Goal: Task Accomplishment & Management: Manage account settings

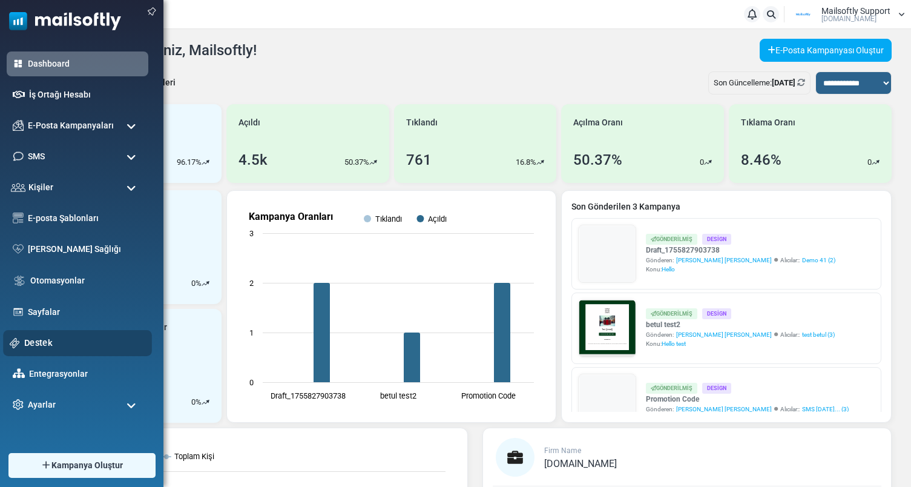
click at [44, 344] on link "Destek" at bounding box center [84, 342] width 121 height 13
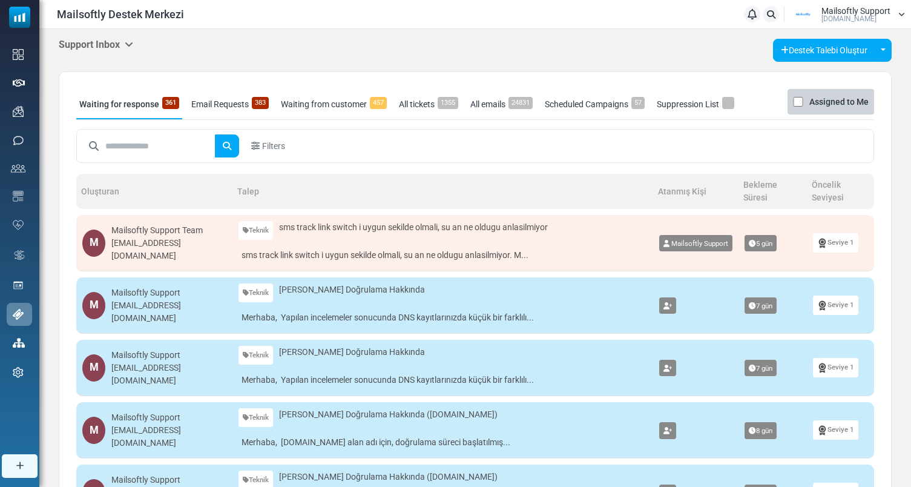
click at [107, 38] on div "Support Inbox Support Inbox User Dashboard Control Panel App Announcements Iden…" at bounding box center [475, 476] width 872 height 895
click at [117, 49] on h5 "Support Inbox" at bounding box center [96, 45] width 74 height 12
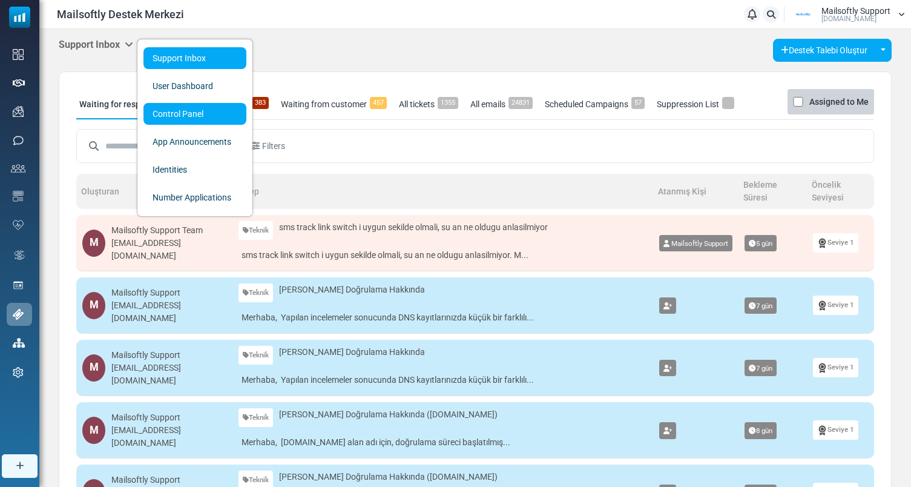
click at [183, 116] on link "Control Panel" at bounding box center [194, 114] width 103 height 22
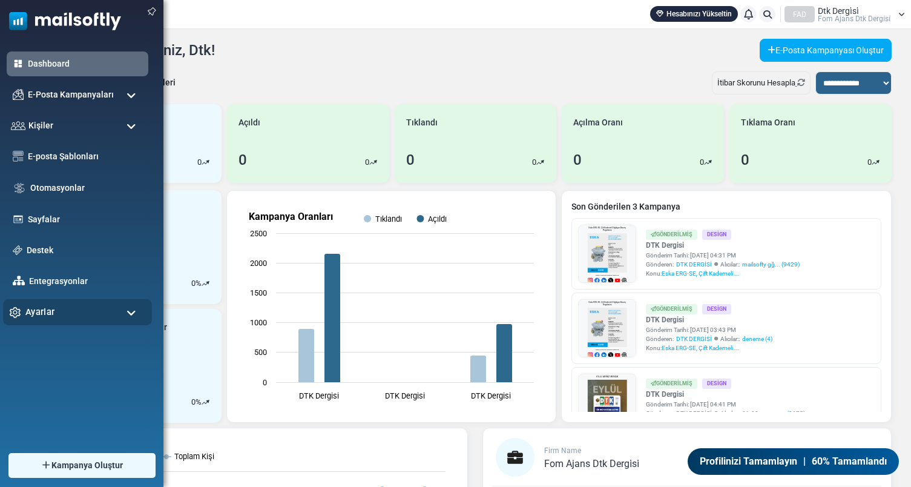
click at [119, 308] on div "Ayarlar" at bounding box center [77, 312] width 149 height 26
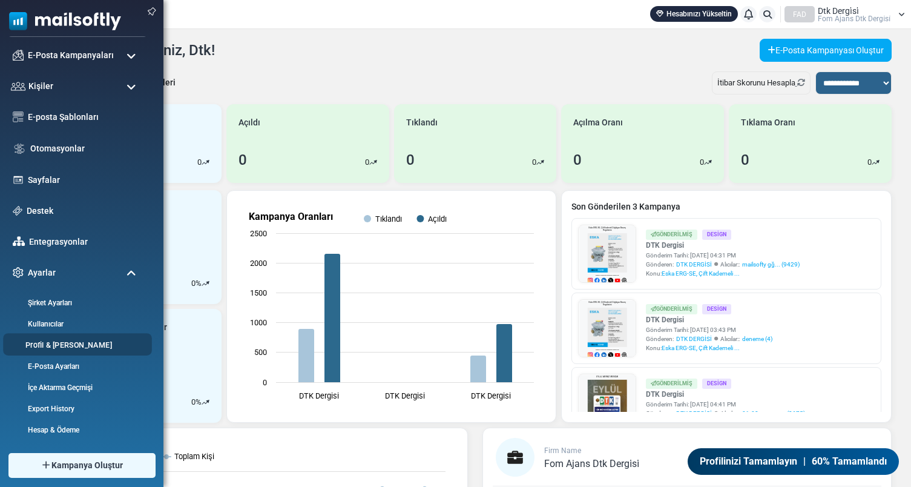
scroll to position [61, 0]
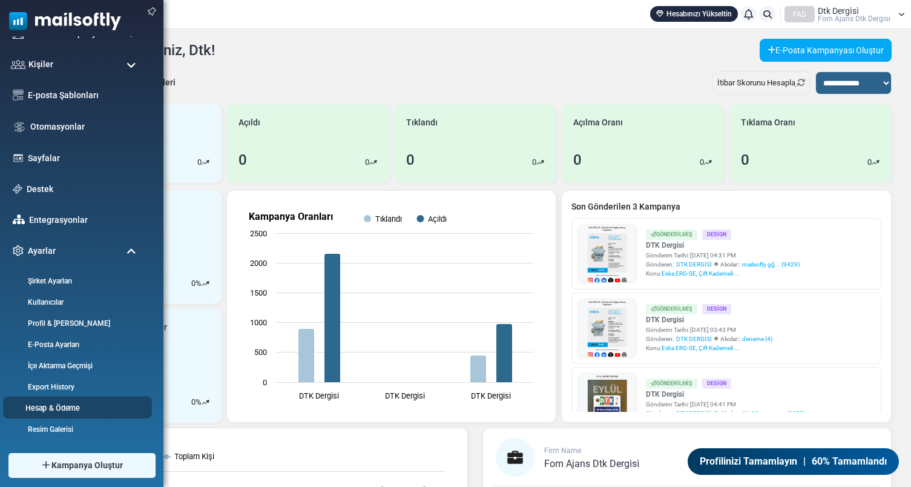
click at [56, 403] on link "Hesap & Ödeme" at bounding box center [75, 408] width 145 height 12
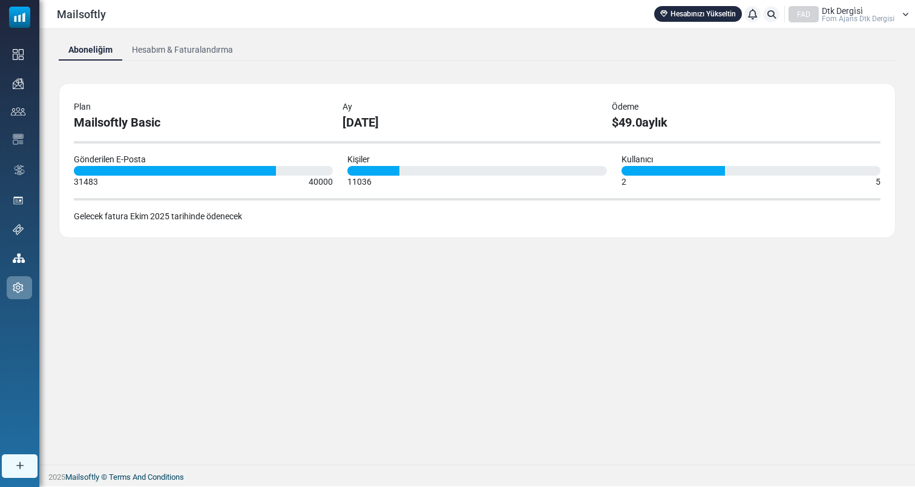
click at [213, 46] on link "Hesabım & Faturalandırma" at bounding box center [182, 50] width 120 height 22
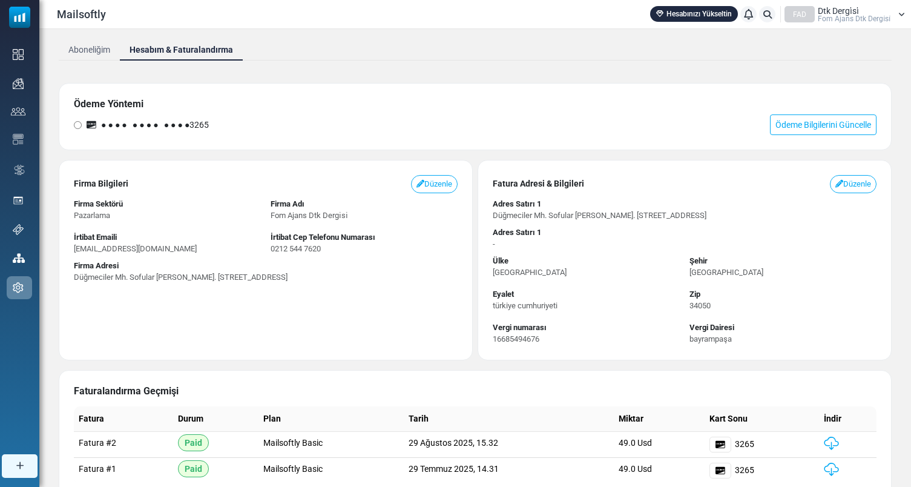
scroll to position [62, 0]
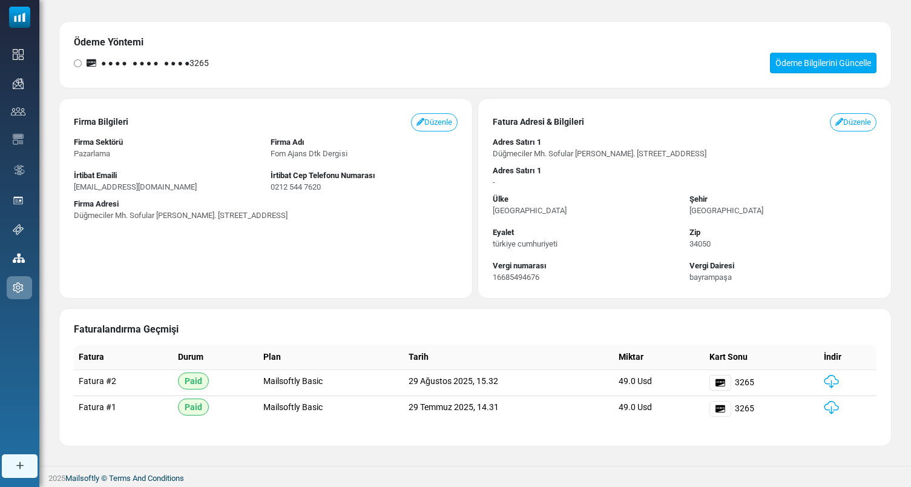
click at [807, 66] on link "Ödeme Bilgilerini Güncelle" at bounding box center [823, 63] width 107 height 21
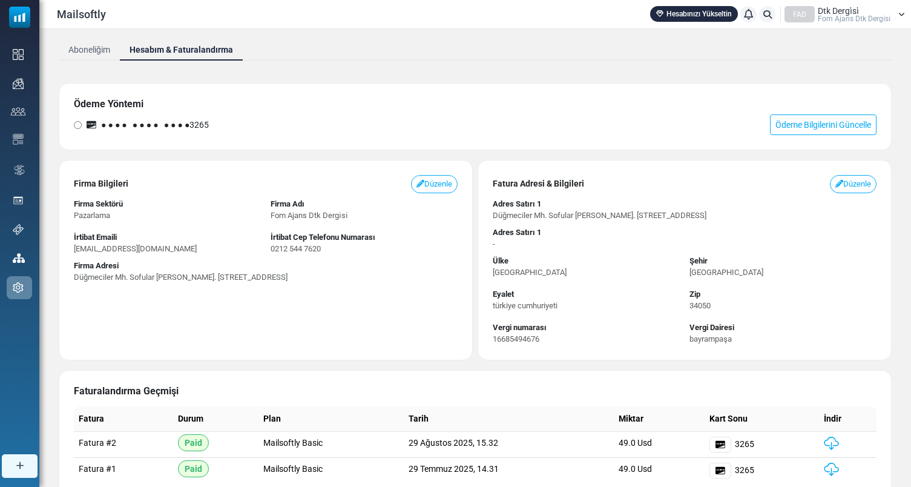
click at [870, 16] on span "Fom Ajans Dtk Dergi̇si̇" at bounding box center [854, 18] width 73 height 7
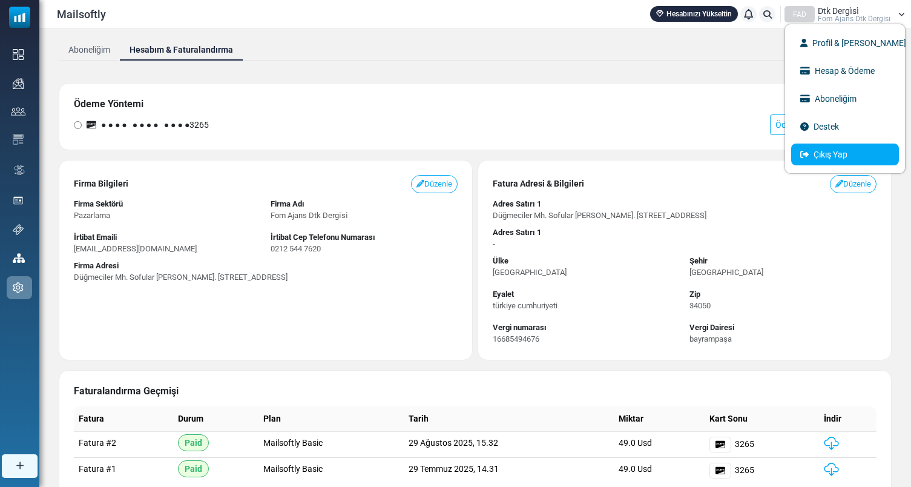
click at [840, 150] on link "Çıkış Yap" at bounding box center [845, 154] width 108 height 22
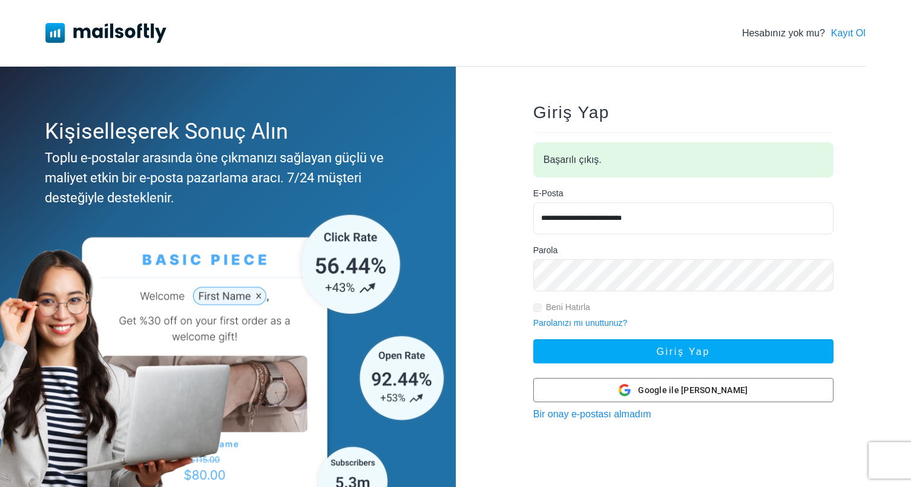
click at [686, 226] on input "**********" at bounding box center [683, 218] width 300 height 32
type input "**********"
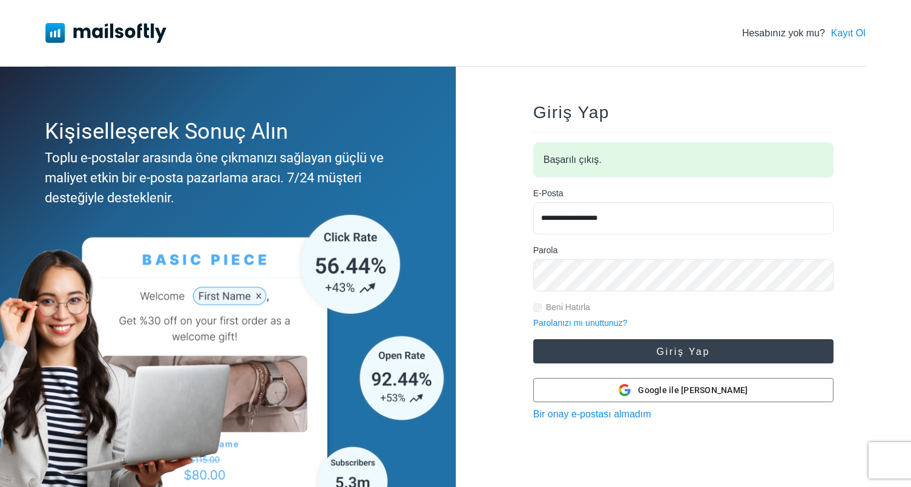
click at [675, 351] on button "Giriş Yap" at bounding box center [683, 351] width 300 height 24
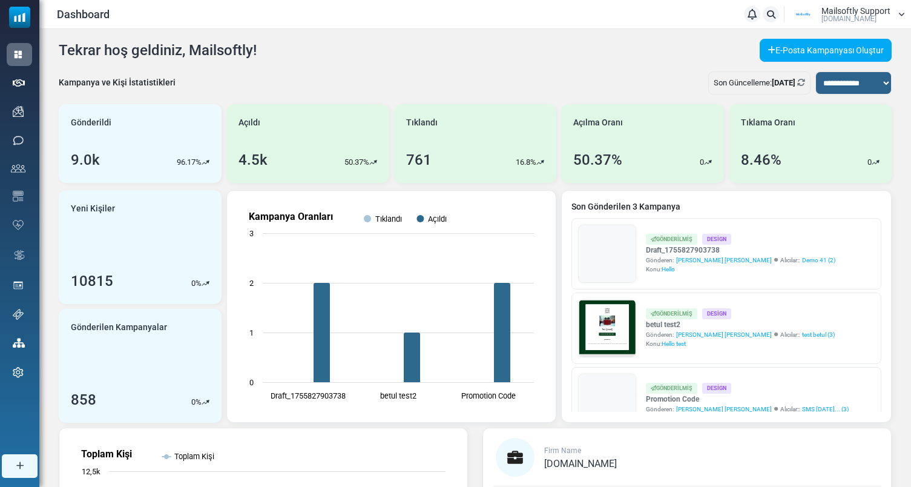
click at [864, 8] on span "Mailsoftly Support" at bounding box center [855, 11] width 69 height 8
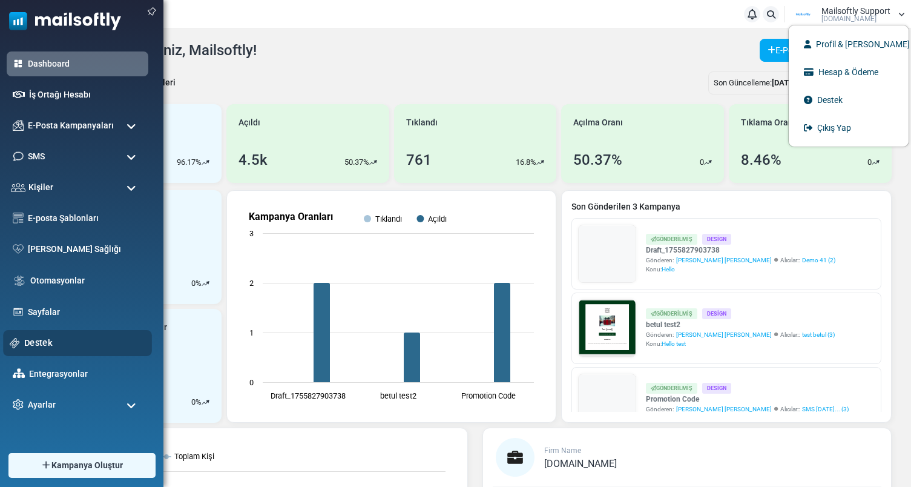
click at [51, 347] on link "Destek" at bounding box center [84, 342] width 121 height 13
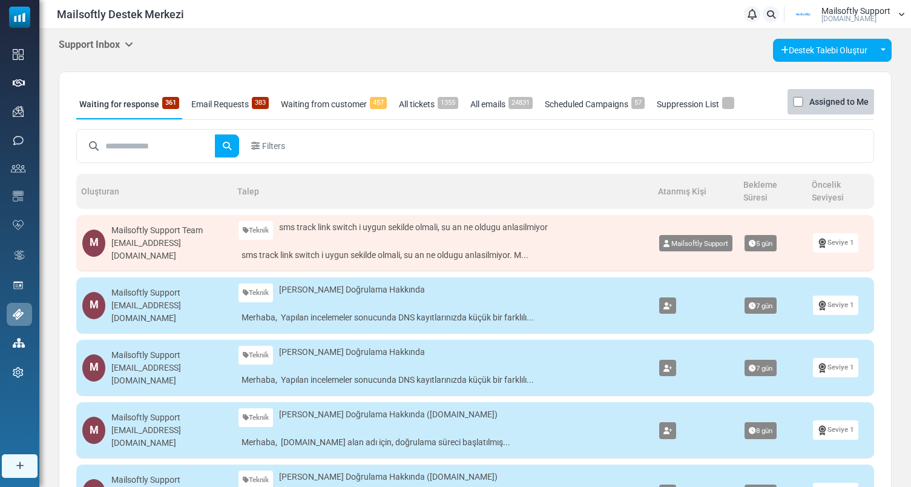
click at [133, 45] on icon at bounding box center [129, 44] width 8 height 10
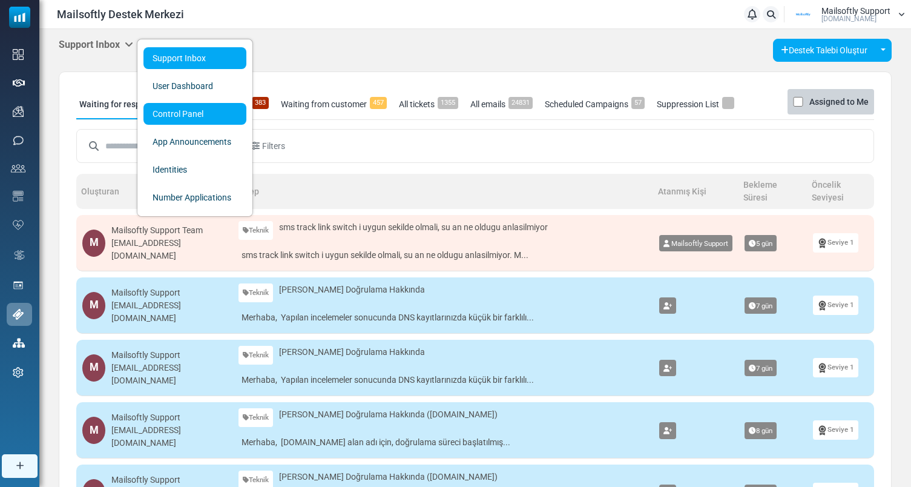
click at [188, 119] on link "Control Panel" at bounding box center [194, 114] width 103 height 22
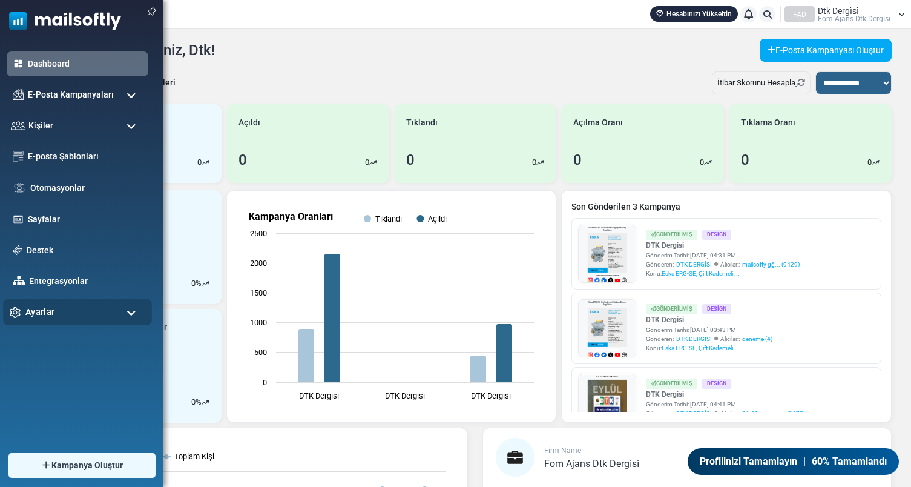
click at [60, 311] on div "Ayarlar" at bounding box center [77, 312] width 149 height 26
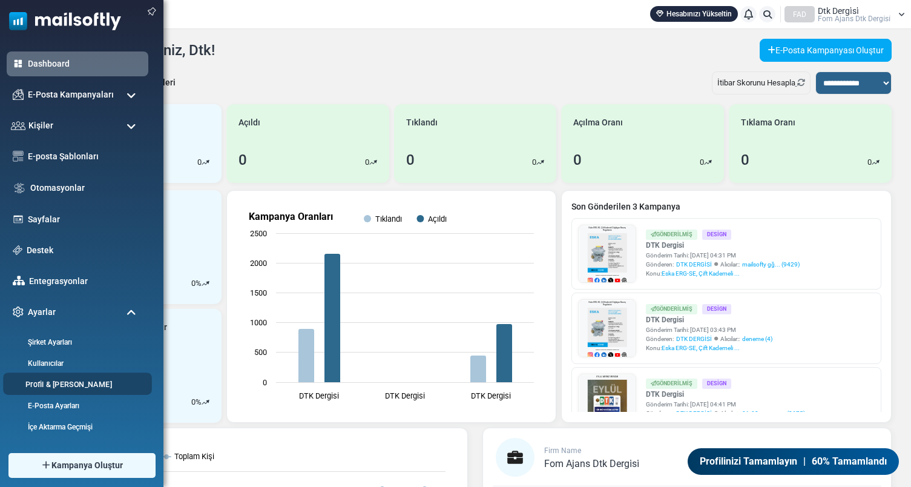
scroll to position [61, 0]
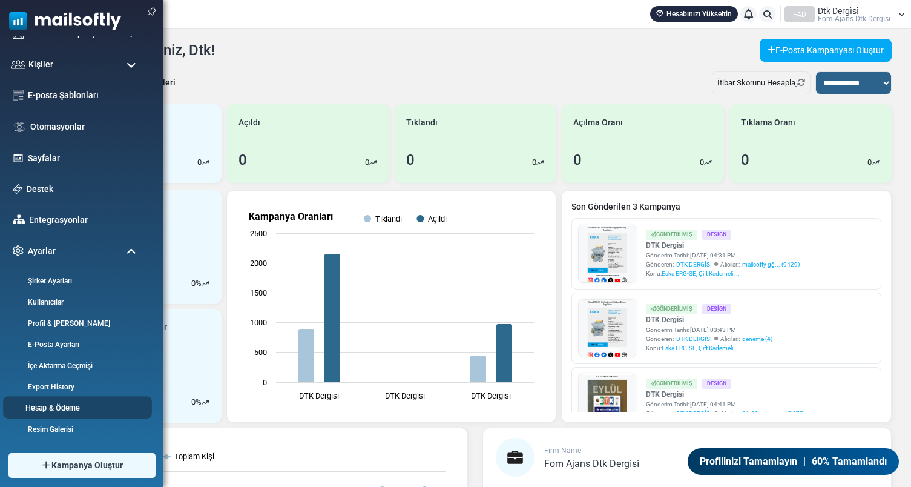
click at [66, 409] on link "Hesap & Ödeme" at bounding box center [75, 408] width 145 height 12
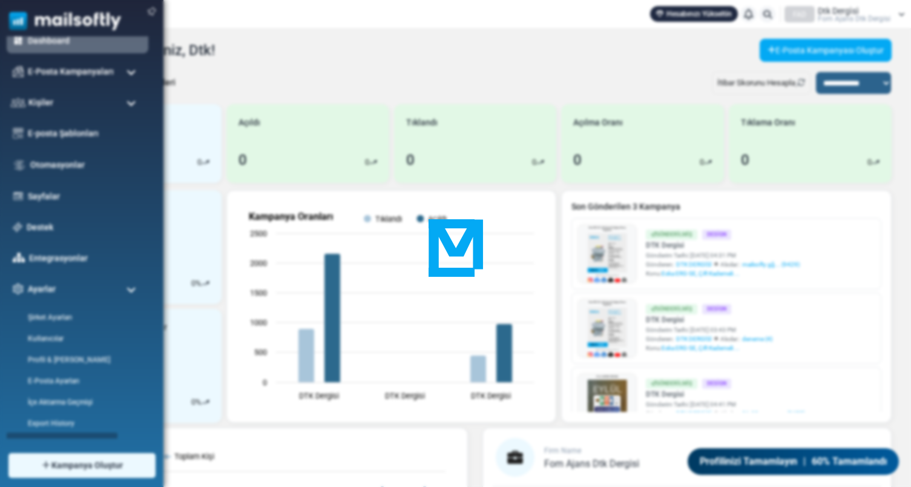
scroll to position [0, 0]
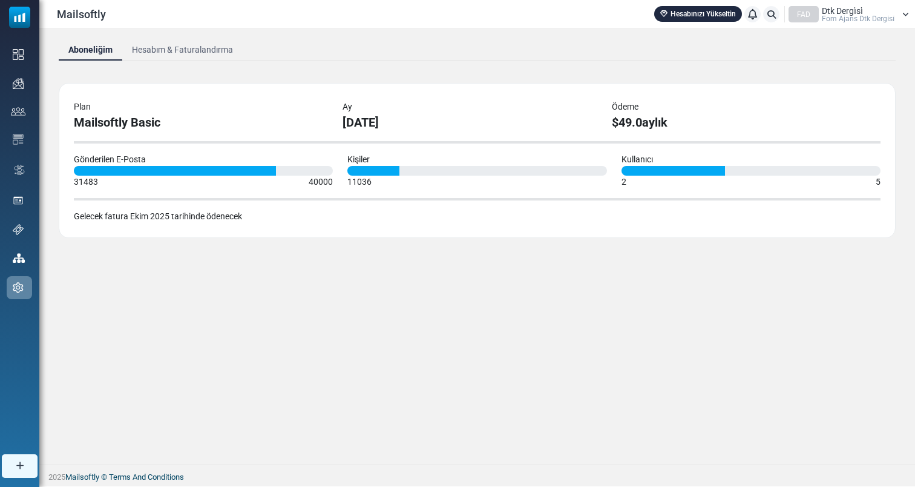
click at [190, 47] on link "Hesabım & Faturalandırma" at bounding box center [182, 50] width 120 height 22
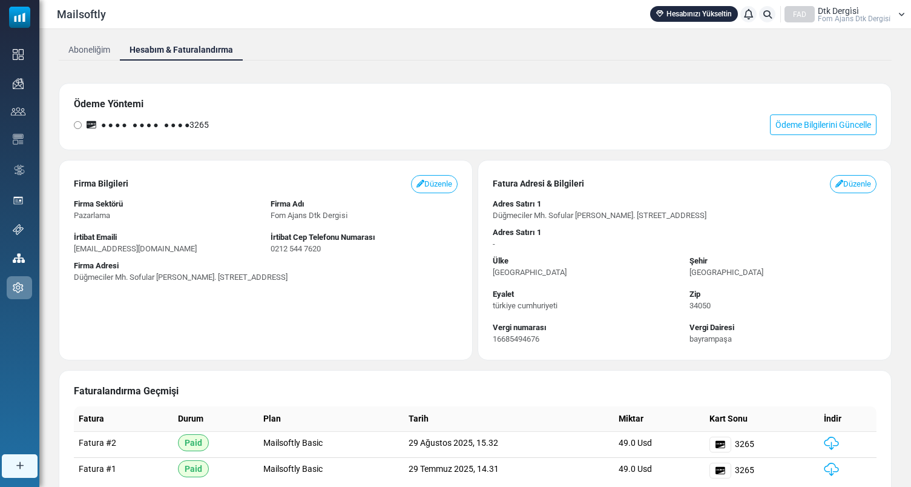
scroll to position [62, 0]
click at [847, 4] on div "Mailsoftly Hesabınızı Yükseltin Bildirimler FAD Dtk Dergi̇si̇ Fom Ajans Dtk Der…" at bounding box center [475, 14] width 872 height 28
click at [844, 25] on div "Mailsoftly Hesabınızı Yükseltin Bildirimler FAD Dtk Dergi̇si̇ Fom Ajans Dtk Der…" at bounding box center [475, 14] width 872 height 28
click at [867, 15] on span "Fom Ajans Dtk Dergi̇si̇" at bounding box center [854, 18] width 73 height 7
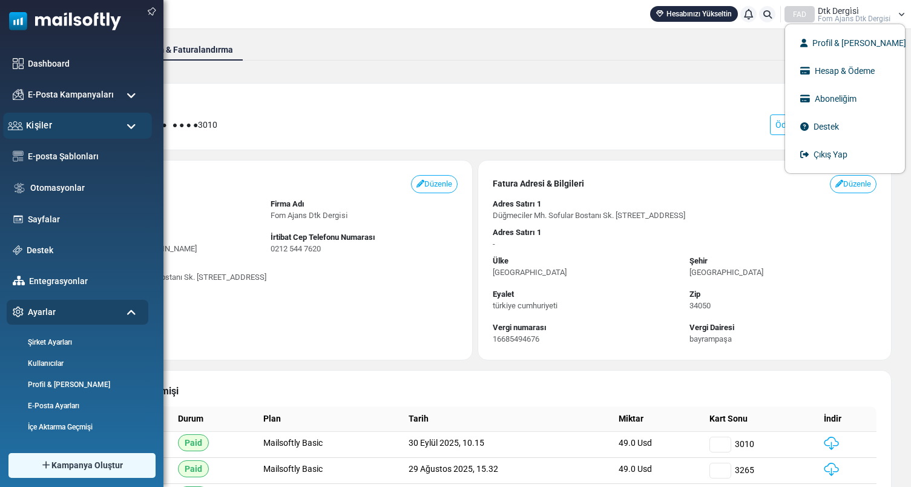
click at [105, 135] on div "Kişiler" at bounding box center [77, 126] width 149 height 26
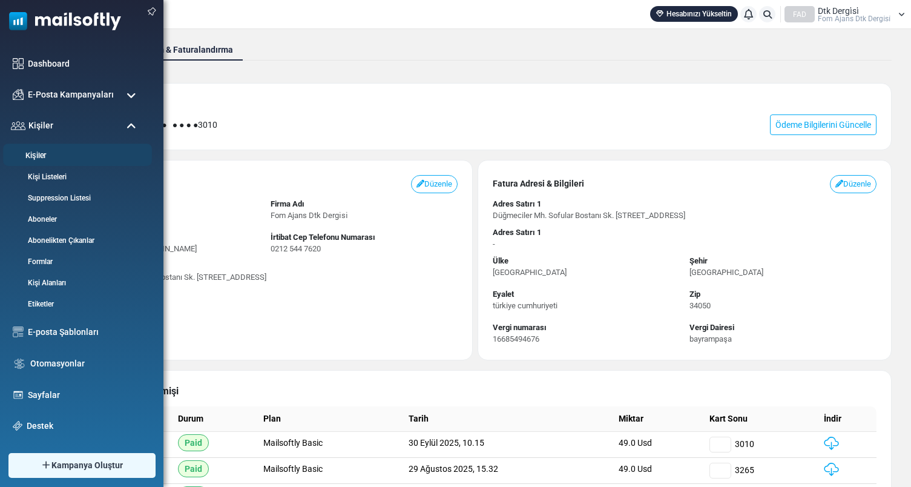
click at [41, 156] on link "Kişiler" at bounding box center [75, 156] width 145 height 12
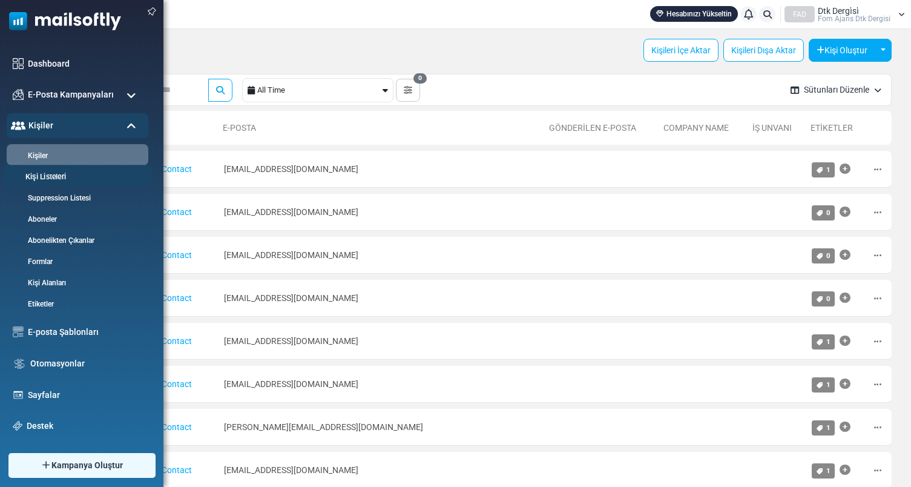
click at [39, 177] on link "Kişi Listeleri" at bounding box center [75, 177] width 145 height 12
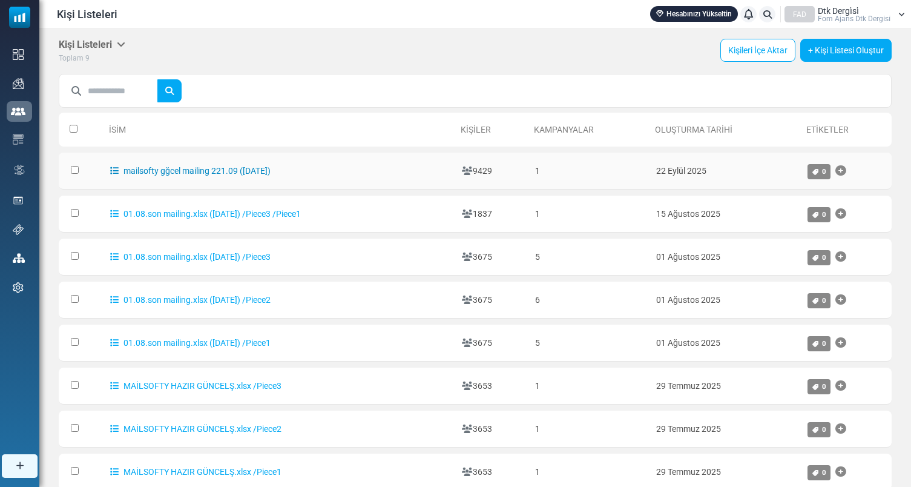
click at [245, 171] on link "mailsofty gğcel mailing 221.09 ([DATE])" at bounding box center [190, 171] width 160 height 10
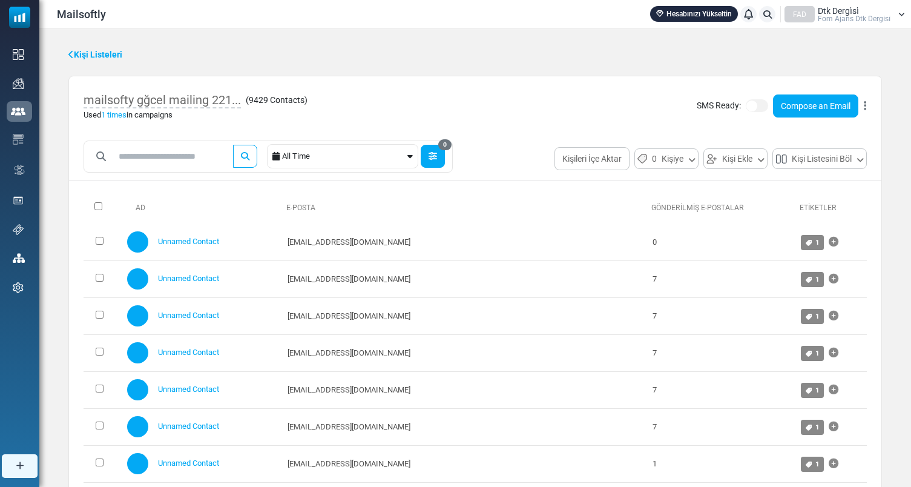
click at [433, 153] on icon "button" at bounding box center [433, 156] width 8 height 8
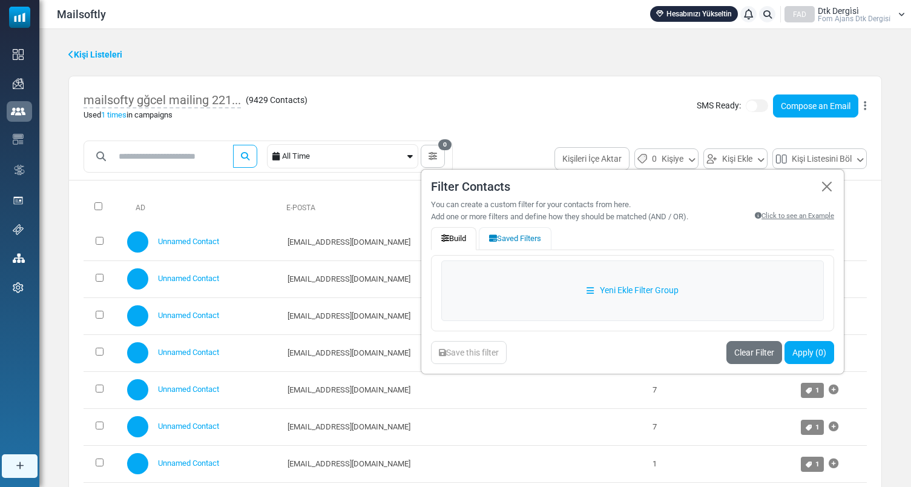
click at [530, 239] on button "Saved Filters" at bounding box center [515, 238] width 73 height 23
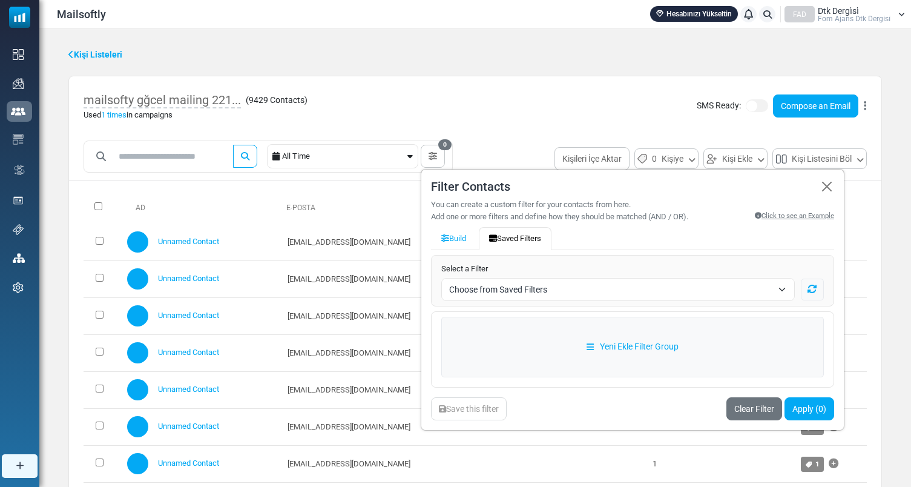
click at [428, 237] on div "**********" at bounding box center [633, 299] width 424 height 261
click at [525, 292] on span "Choose from Saved Filters" at bounding box center [610, 289] width 323 height 15
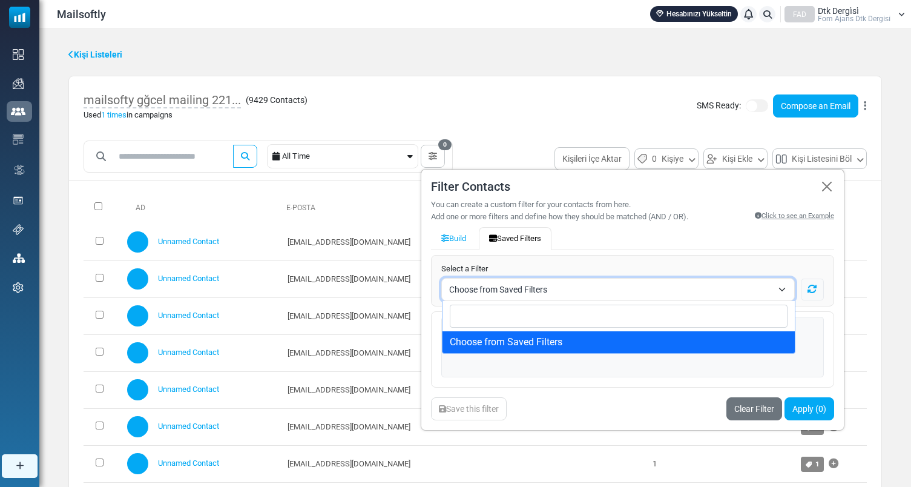
click at [525, 292] on span "Choose from Saved Filters" at bounding box center [610, 289] width 323 height 15
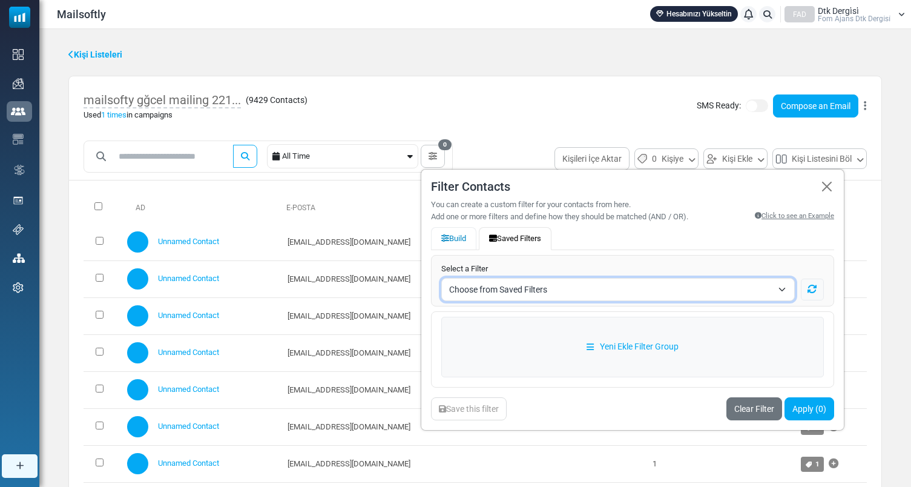
click at [449, 242] on icon "button" at bounding box center [445, 238] width 8 height 8
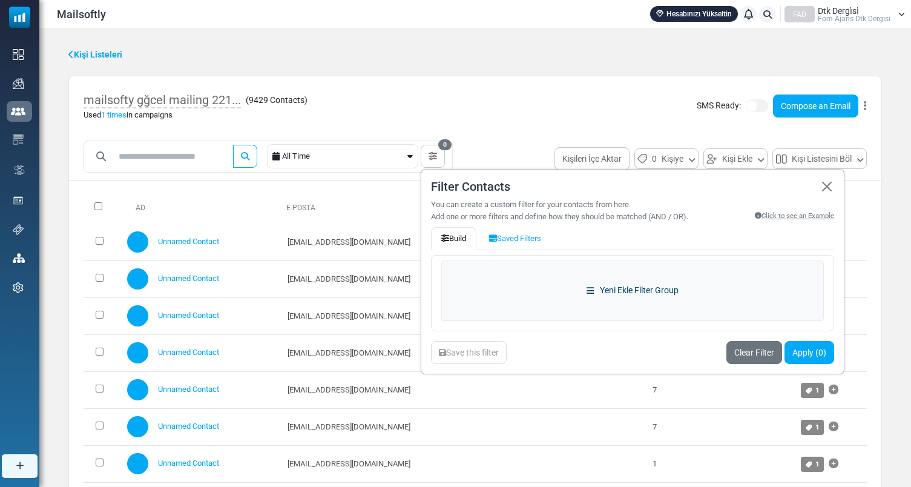
click at [586, 317] on link "Yeni Ekle Filter Group" at bounding box center [632, 290] width 383 height 61
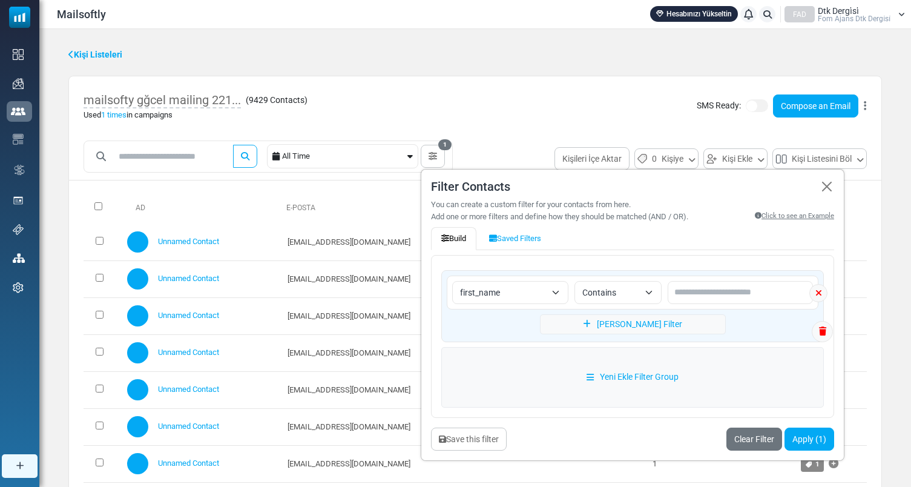
click at [493, 294] on span "first_name" at bounding box center [503, 292] width 86 height 15
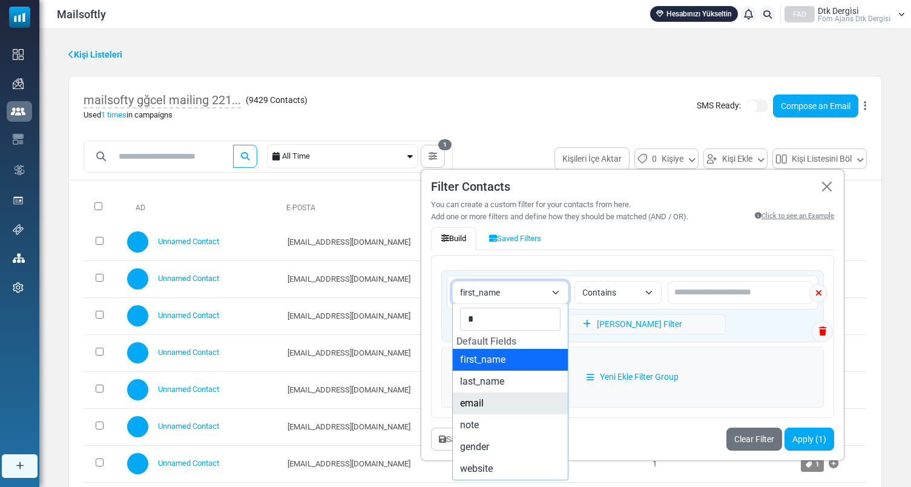
type input "*"
select select "*****"
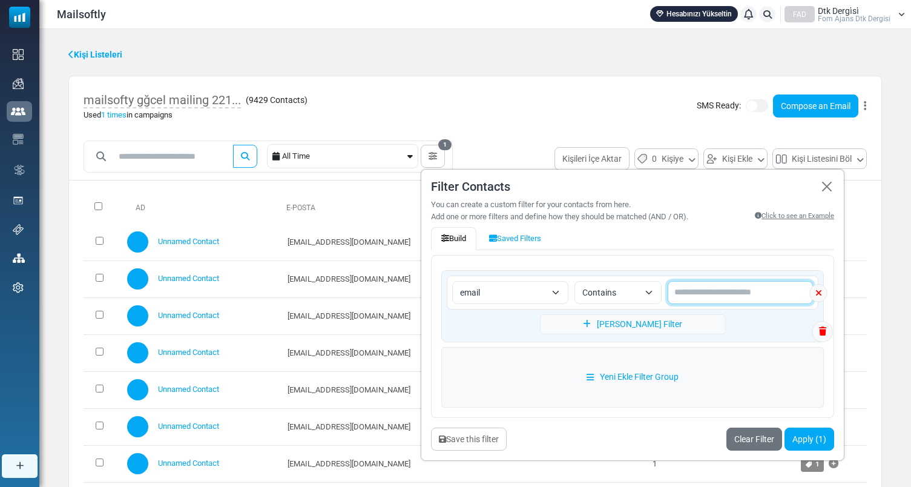
click at [695, 292] on input "text" at bounding box center [740, 292] width 145 height 23
type input "****"
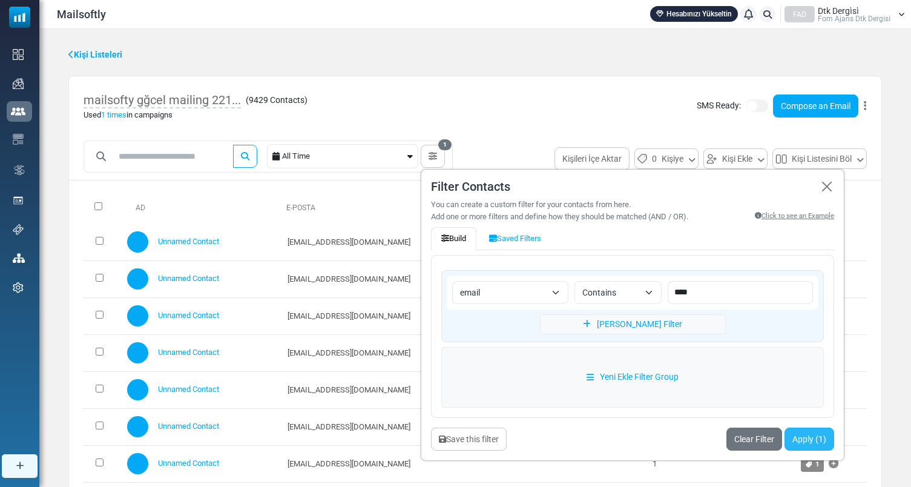
click at [811, 438] on button "Apply (1)" at bounding box center [809, 438] width 50 height 23
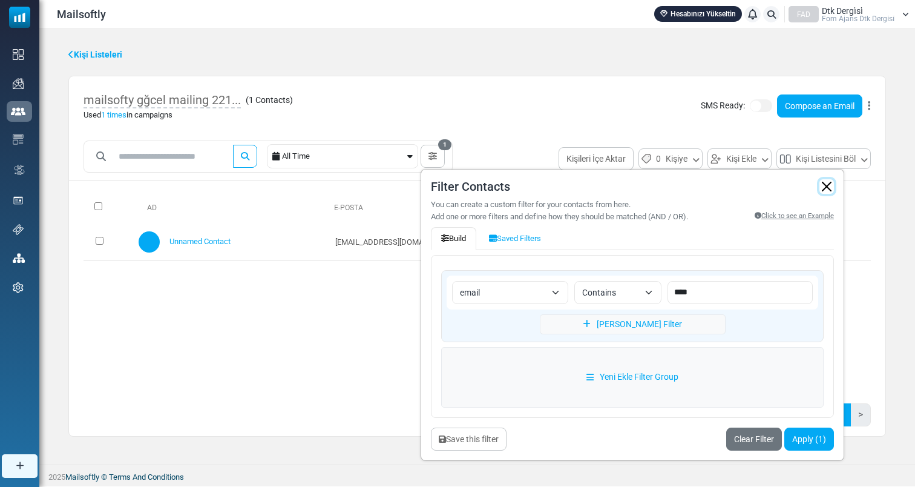
click at [834, 186] on button "button" at bounding box center [827, 186] width 15 height 15
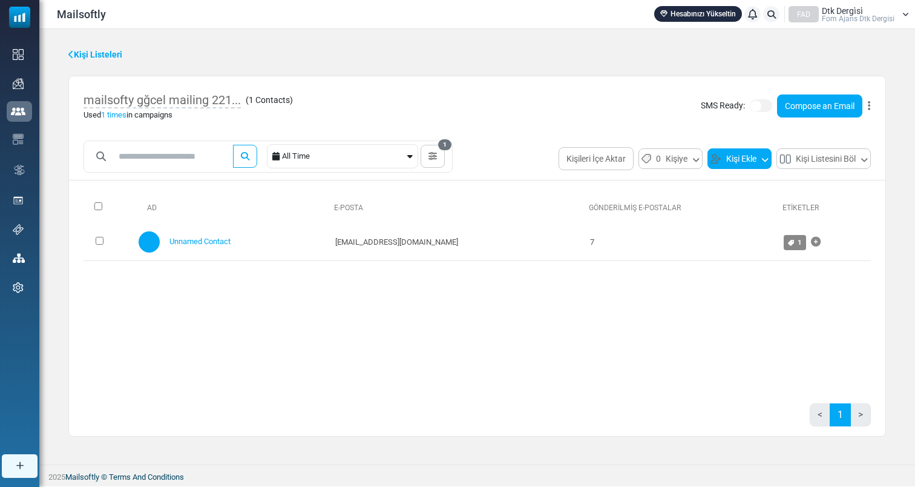
click at [734, 161] on button "Kişi Ekle" at bounding box center [740, 158] width 64 height 21
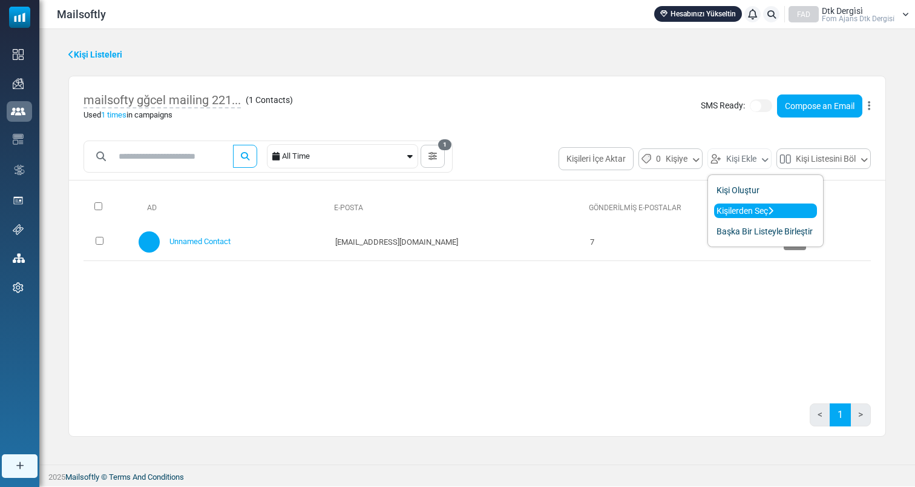
click at [740, 211] on link "Kişilerden Seç" at bounding box center [765, 210] width 103 height 15
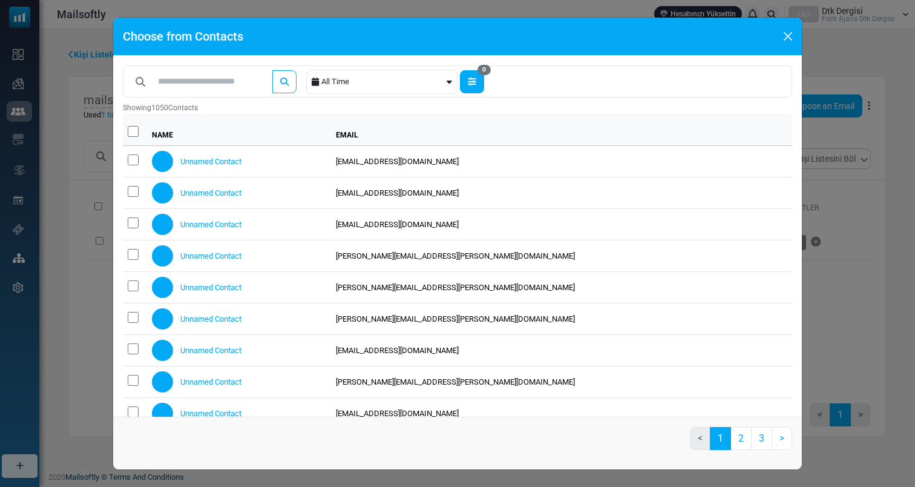
click at [478, 88] on button "0" at bounding box center [472, 81] width 24 height 23
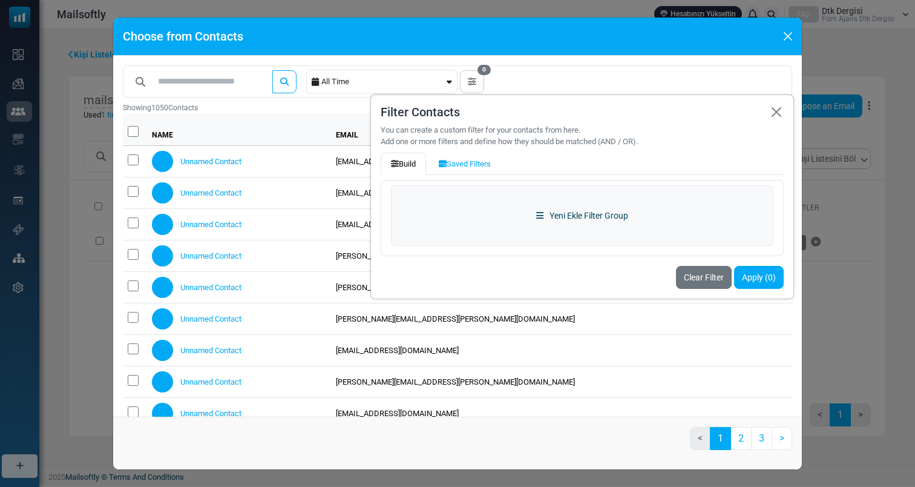
click at [508, 216] on link "Yeni Ekle Filter Group" at bounding box center [582, 215] width 383 height 61
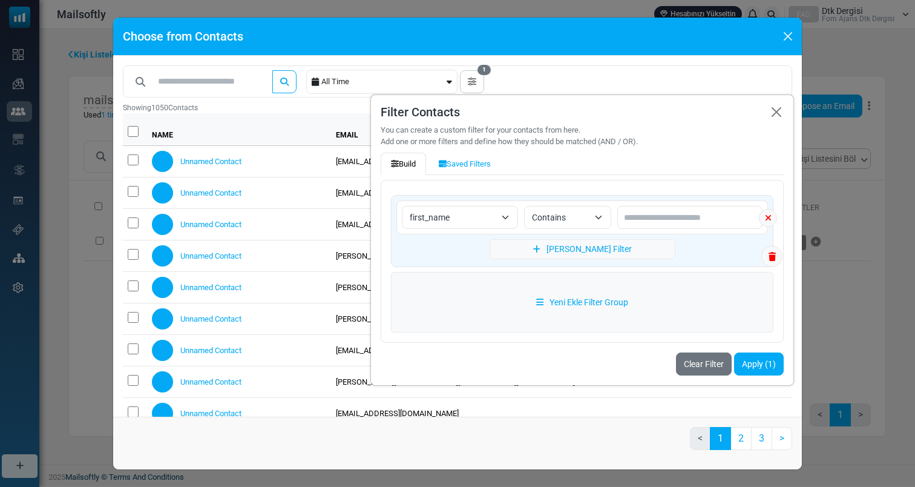
click at [479, 220] on span "first_name" at bounding box center [453, 217] width 86 height 15
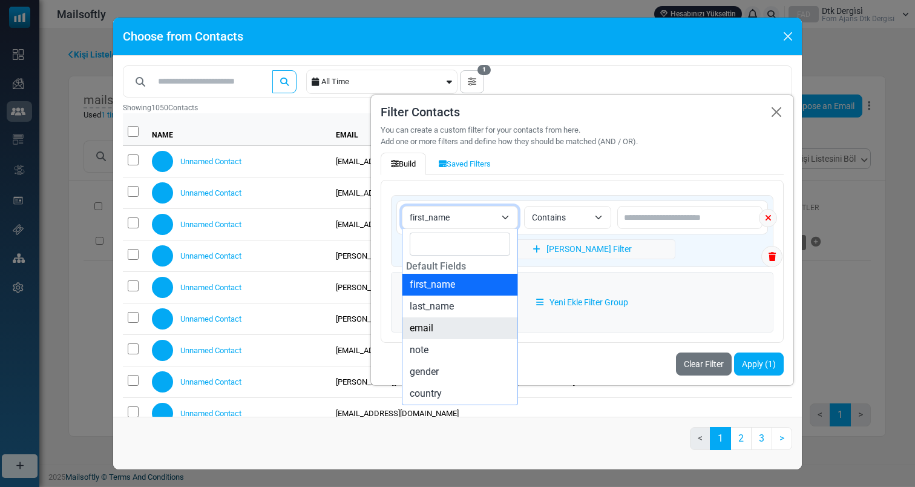
select select "*****"
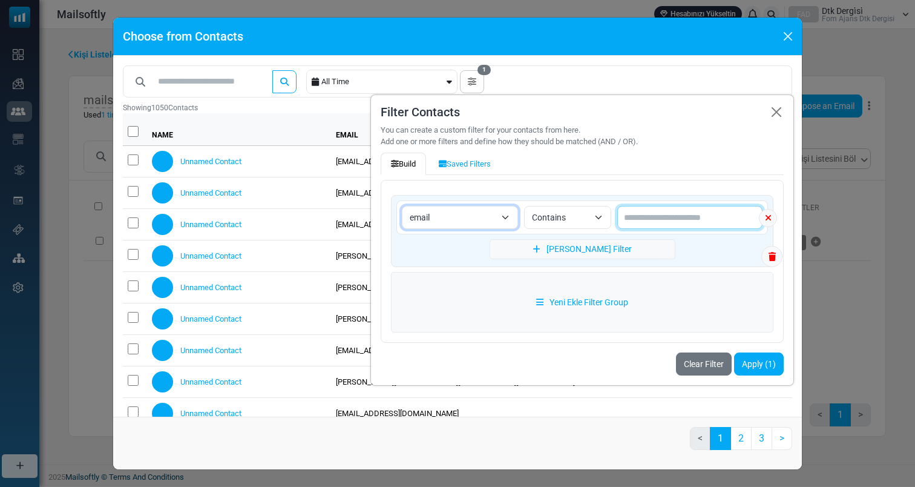
click at [682, 222] on input "text" at bounding box center [689, 217] width 145 height 23
type input "*"
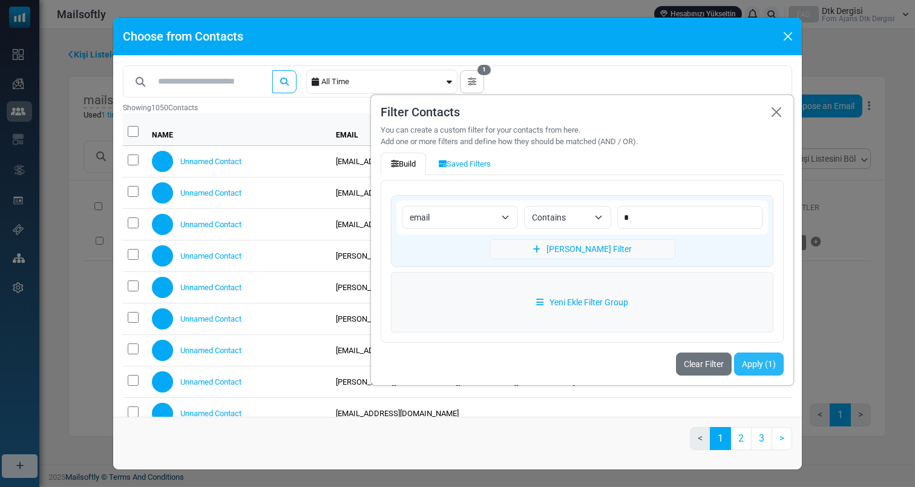
click at [755, 355] on button "Apply (1)" at bounding box center [759, 363] width 50 height 23
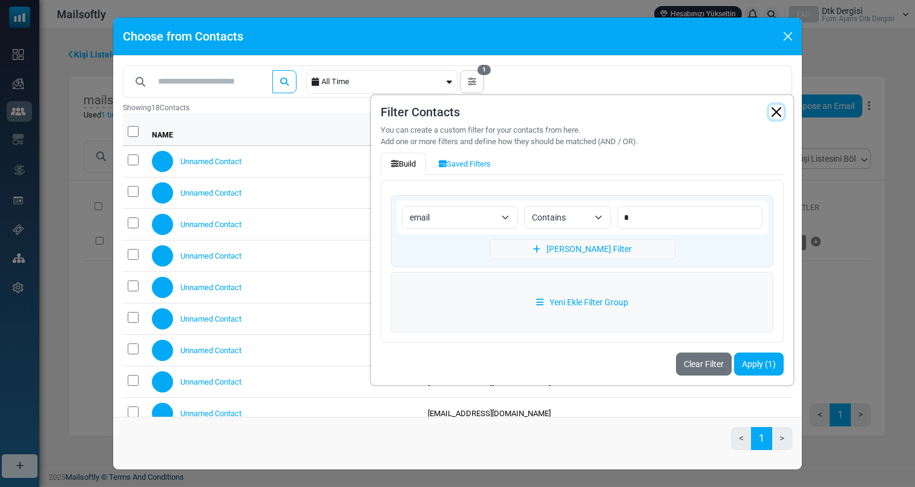
click at [777, 116] on button "button" at bounding box center [776, 112] width 15 height 15
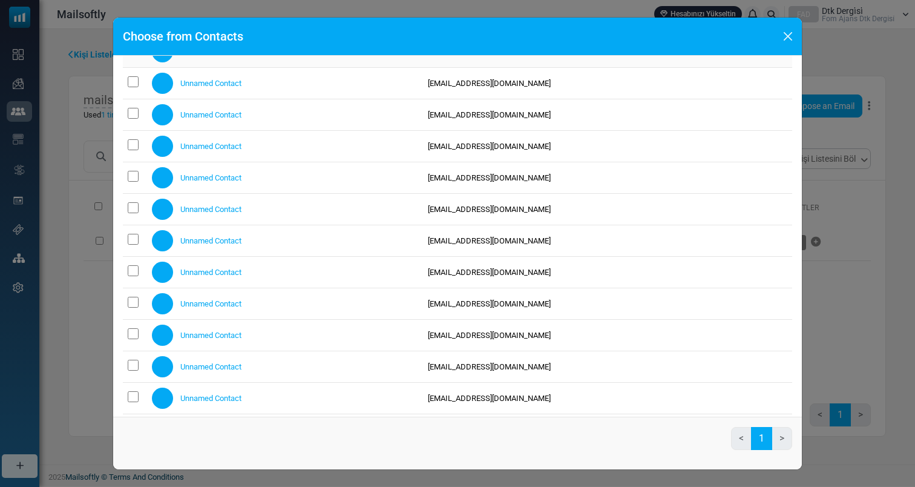
scroll to position [335, 0]
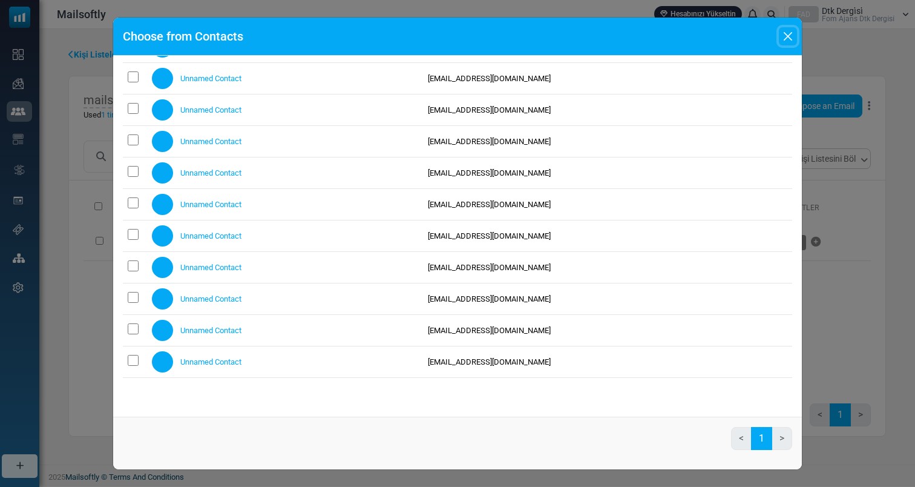
click at [791, 36] on button "Close" at bounding box center [788, 36] width 18 height 18
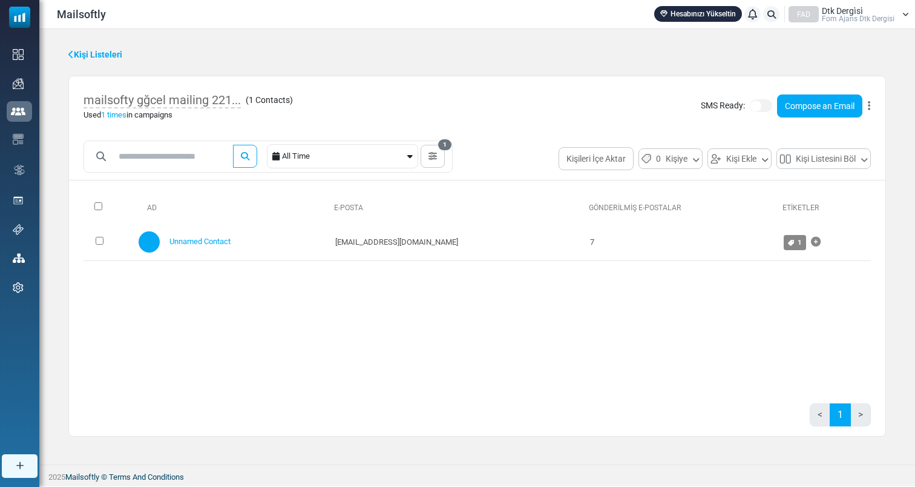
click at [101, 55] on link "Kişi Listeleri" at bounding box center [95, 54] width 54 height 13
